Goal: Transaction & Acquisition: Purchase product/service

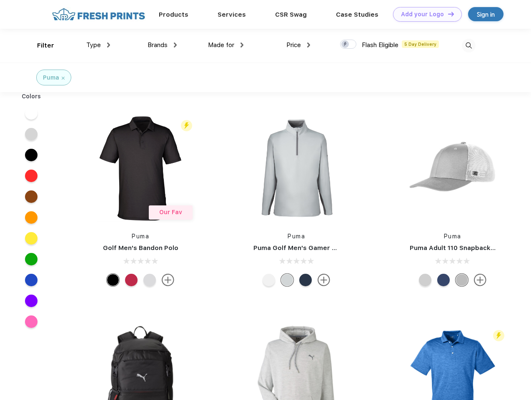
click at [425, 14] on link "Add your Logo Design Tool" at bounding box center [427, 14] width 69 height 15
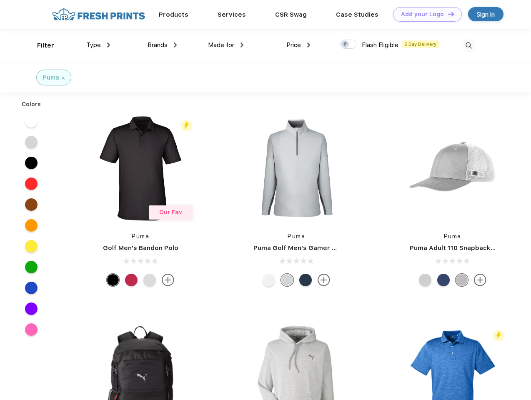
click at [0, 0] on div "Design Tool" at bounding box center [0, 0] width 0 height 0
click at [447, 14] on link "Add your Logo Design Tool" at bounding box center [427, 14] width 69 height 15
click at [40, 45] on div "Filter" at bounding box center [45, 46] width 17 height 10
click at [98, 45] on span "Type" at bounding box center [93, 45] width 15 height 8
click at [162, 45] on span "Brands" at bounding box center [158, 45] width 20 height 8
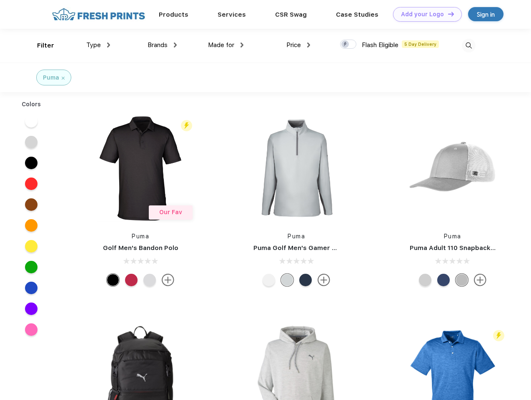
click at [226, 45] on span "Made for" at bounding box center [221, 45] width 26 height 8
click at [299, 45] on span "Price" at bounding box center [293, 45] width 15 height 8
click at [349, 45] on div at bounding box center [348, 44] width 16 height 9
click at [346, 45] on input "checkbox" at bounding box center [342, 41] width 5 height 5
click at [469, 45] on img at bounding box center [469, 46] width 14 height 14
